Goal: Find specific page/section: Find specific page/section

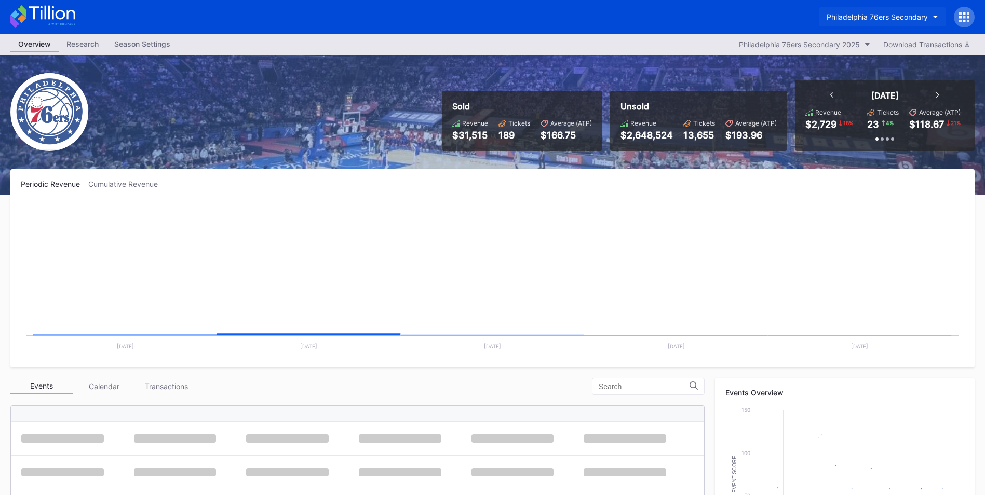
click at [885, 17] on div "Philadelphia 76ers Secondary" at bounding box center [876, 16] width 101 height 9
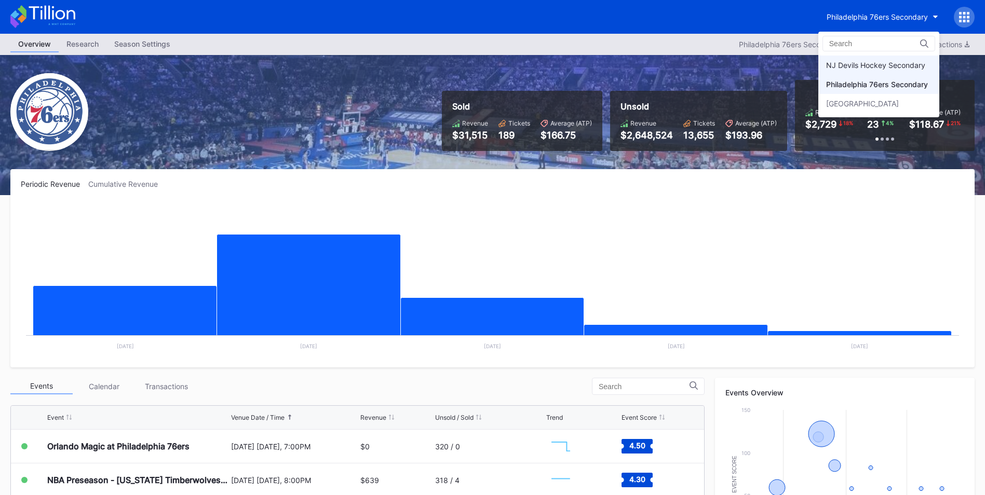
click at [872, 61] on div "NJ Devils Hockey Secondary" at bounding box center [875, 65] width 99 height 9
